Goal: Information Seeking & Learning: Learn about a topic

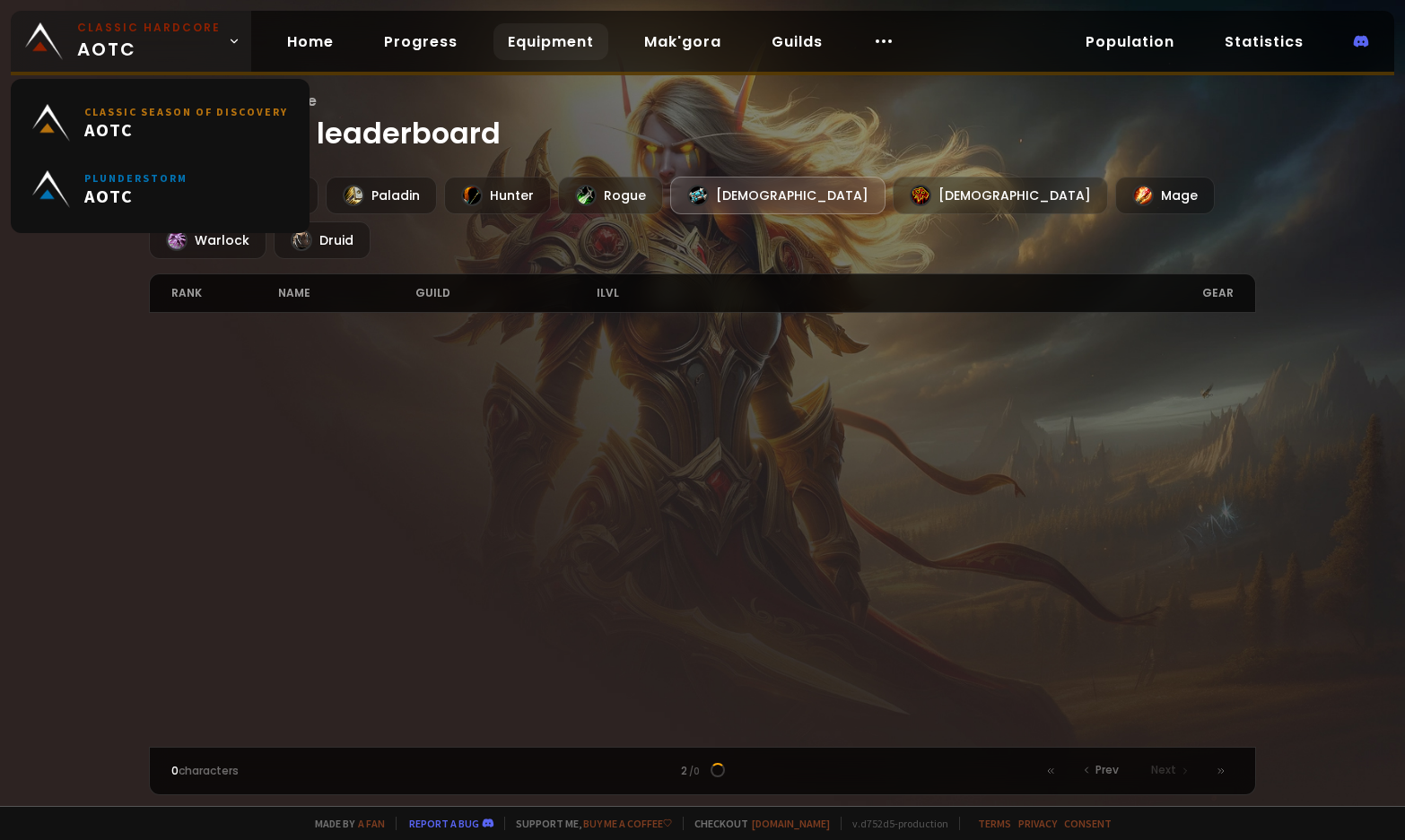
click at [165, 38] on span "Classic Hardcore AOTC" at bounding box center [148, 41] width 144 height 43
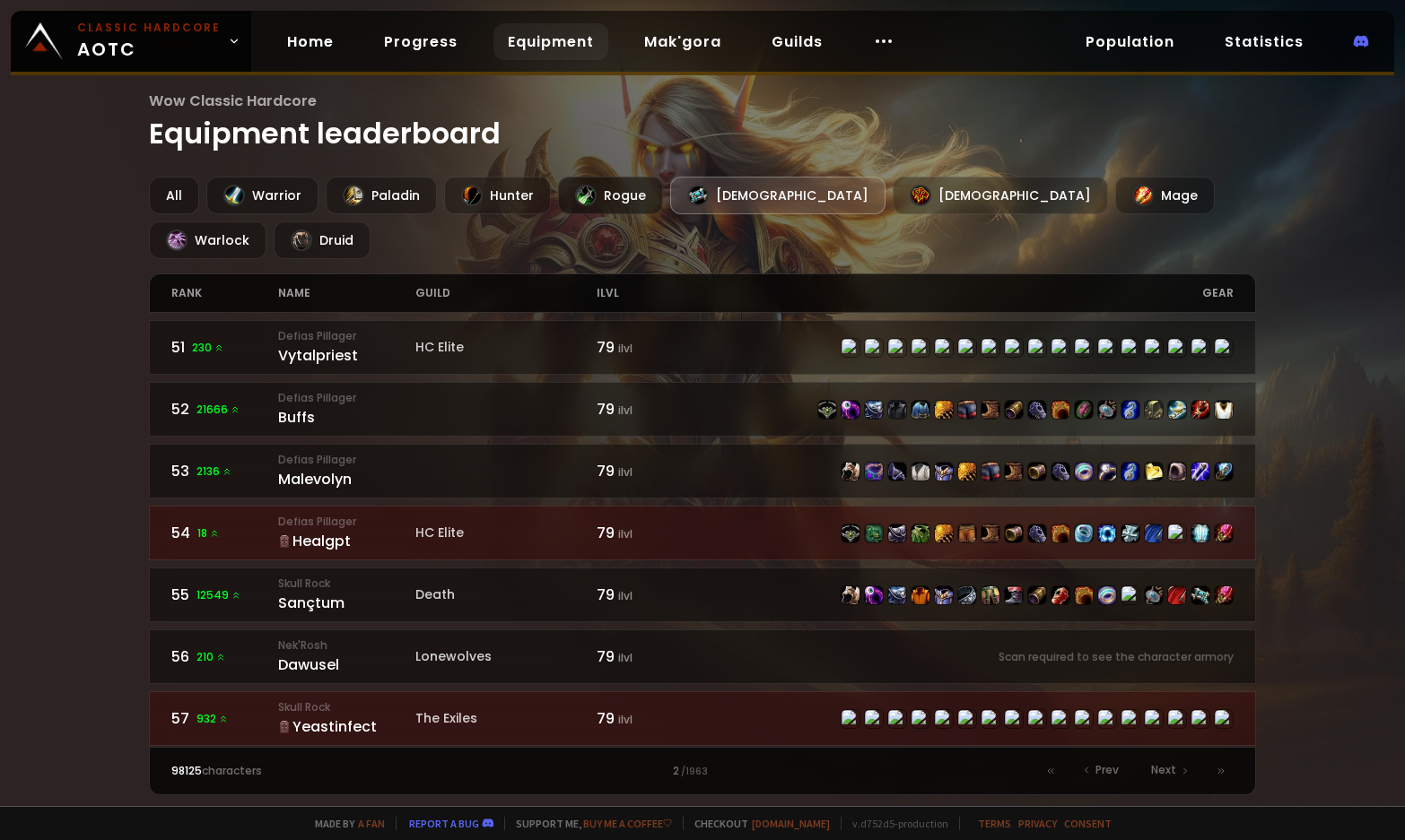
click at [627, 192] on div "Rogue" at bounding box center [610, 195] width 105 height 38
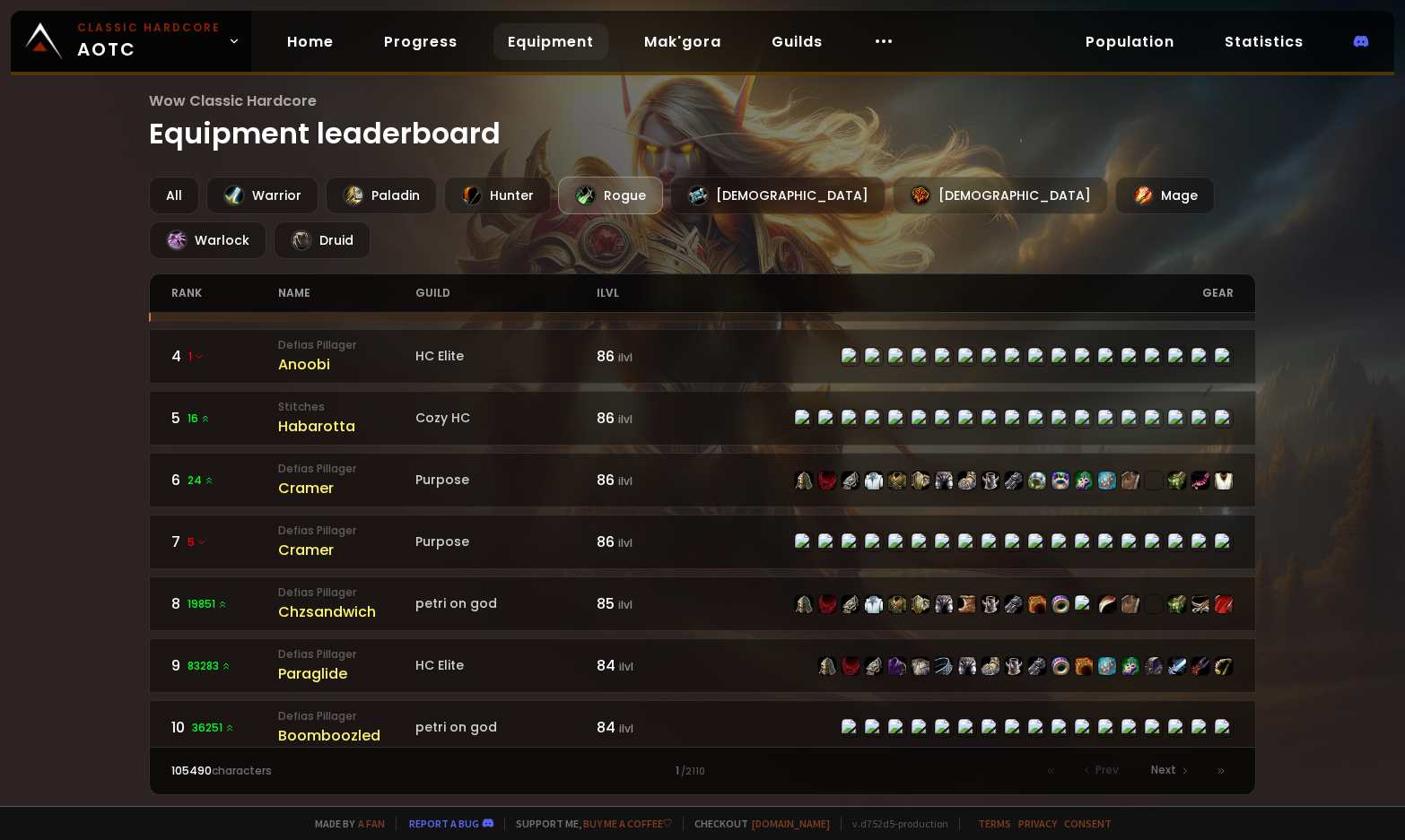
scroll to position [180, 0]
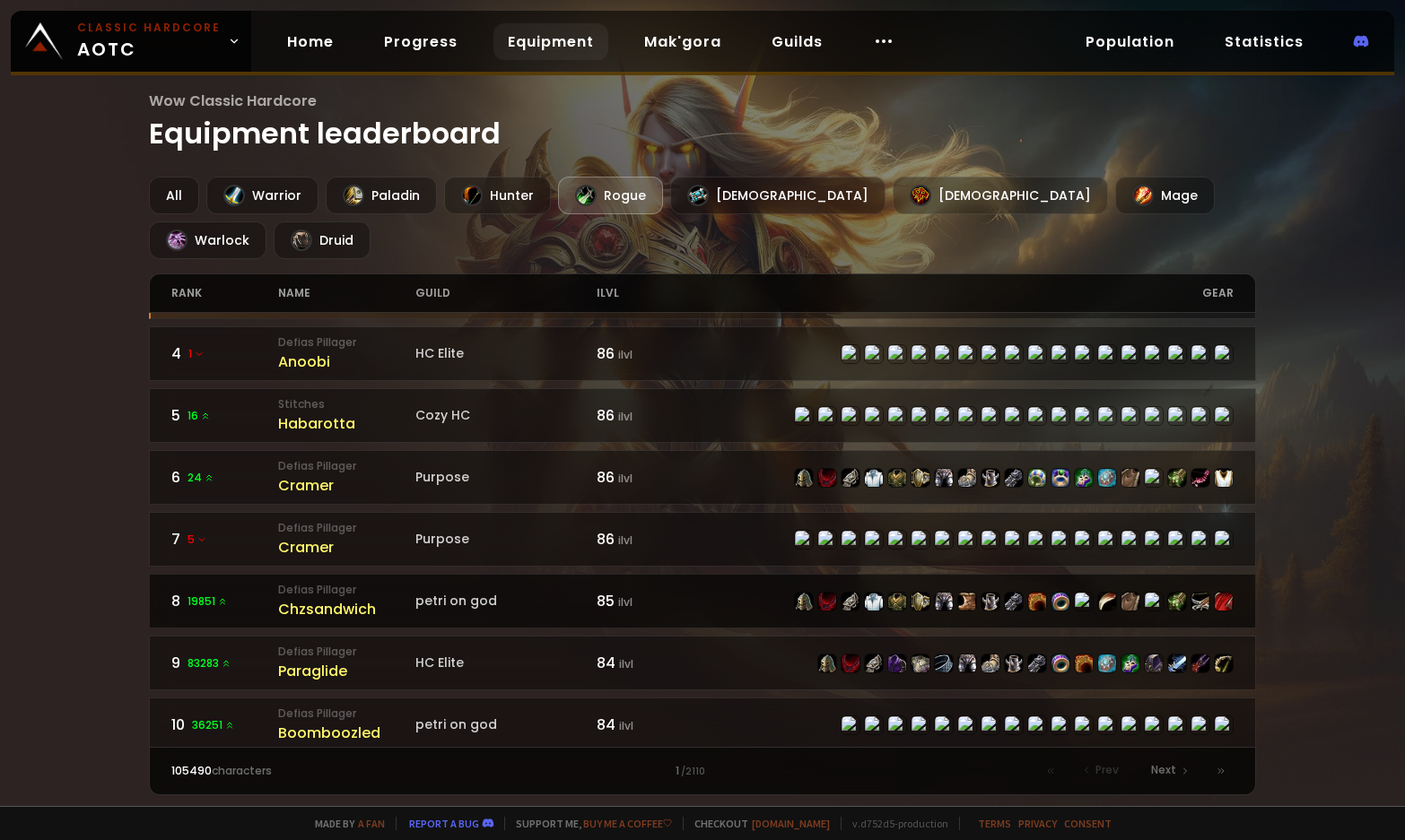
click at [352, 598] on div "Chzsandwich" at bounding box center [346, 609] width 138 height 22
